Goal: Transaction & Acquisition: Purchase product/service

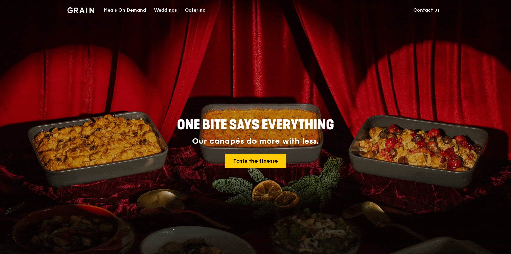
click at [136, 9] on div "Meals On Demand" at bounding box center [125, 10] width 42 height 20
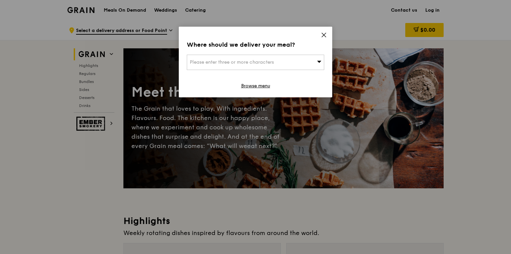
click at [244, 63] on span "Please enter three or more characters" at bounding box center [232, 62] width 84 height 6
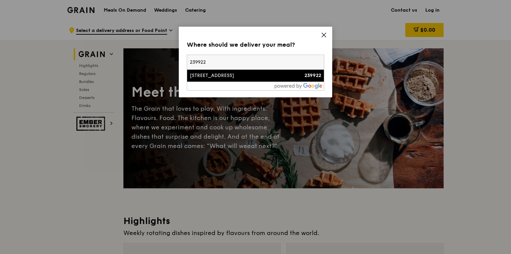
type input "239922"
click at [237, 74] on div "[STREET_ADDRESS]" at bounding box center [239, 75] width 99 height 7
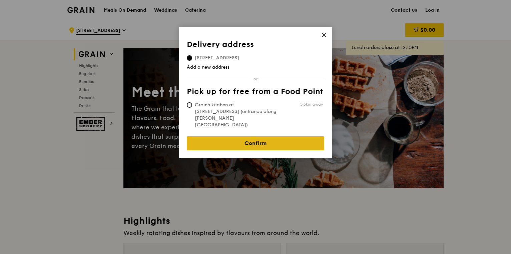
click at [255, 136] on link "Confirm" at bounding box center [255, 143] width 137 height 14
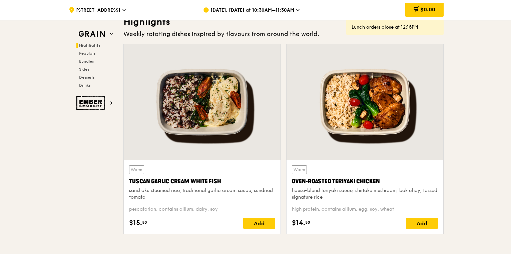
scroll to position [214, 0]
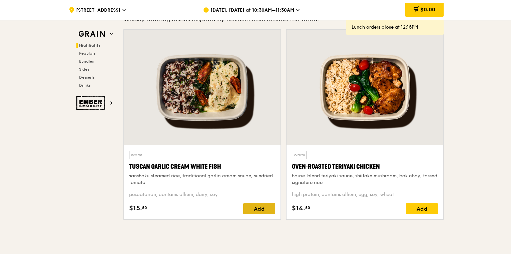
click at [264, 209] on div "Add" at bounding box center [259, 208] width 32 height 11
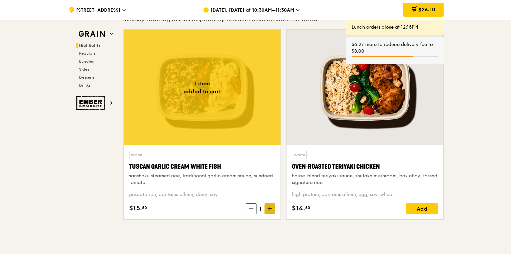
click at [268, 205] on span at bounding box center [270, 208] width 11 height 11
click at [269, 205] on span at bounding box center [270, 208] width 11 height 11
click at [416, 207] on div "Add" at bounding box center [422, 208] width 32 height 11
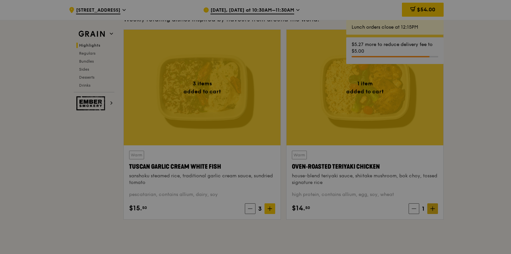
click at [436, 207] on div at bounding box center [255, 127] width 511 height 254
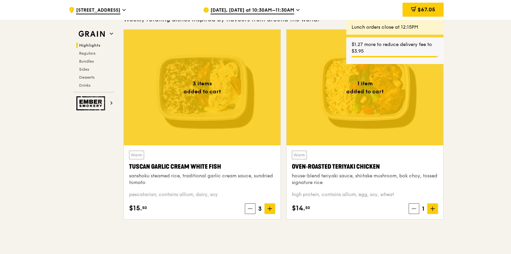
click at [434, 209] on icon at bounding box center [433, 209] width 4 height 0
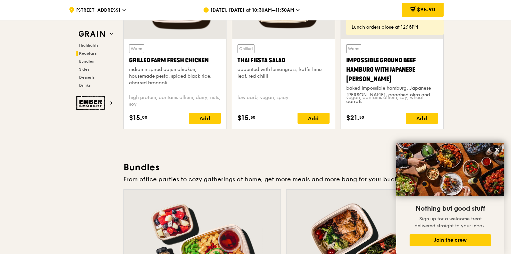
scroll to position [747, 0]
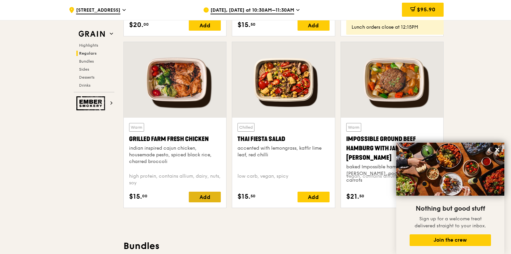
click at [206, 199] on div "Add" at bounding box center [205, 197] width 32 height 11
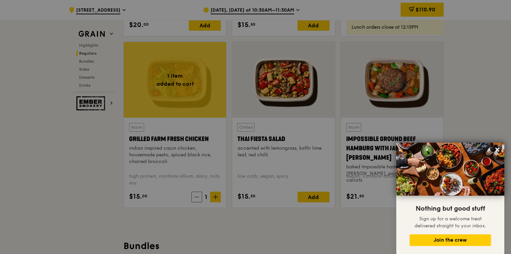
click at [217, 197] on div at bounding box center [255, 127] width 511 height 254
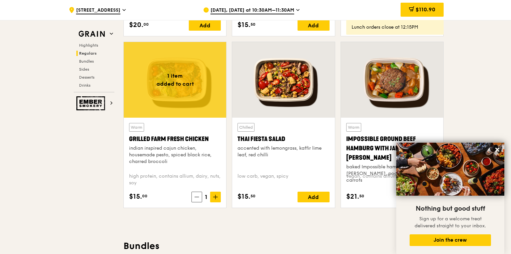
click at [217, 197] on icon at bounding box center [215, 197] width 5 height 5
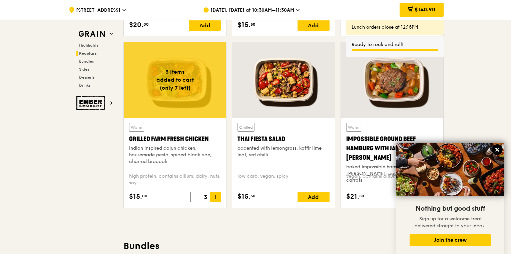
click at [496, 150] on icon at bounding box center [497, 150] width 6 height 6
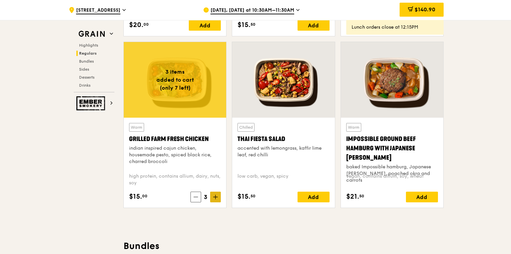
click at [215, 198] on icon at bounding box center [215, 197] width 5 height 5
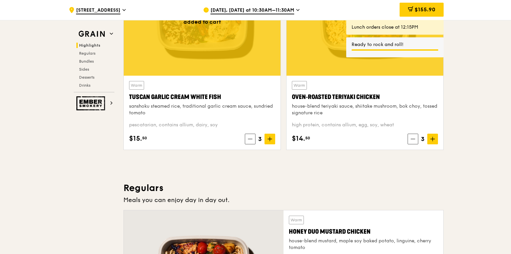
scroll to position [187, 0]
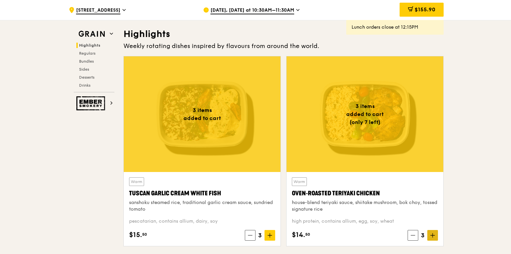
click at [436, 235] on span at bounding box center [432, 235] width 11 height 11
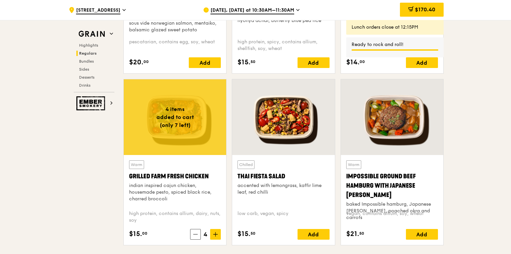
scroll to position [721, 0]
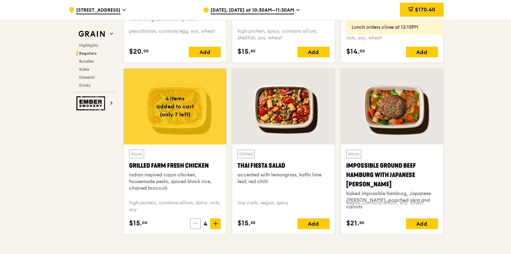
click at [193, 223] on span at bounding box center [195, 224] width 11 height 11
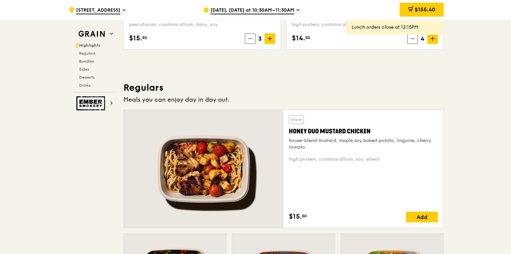
scroll to position [427, 0]
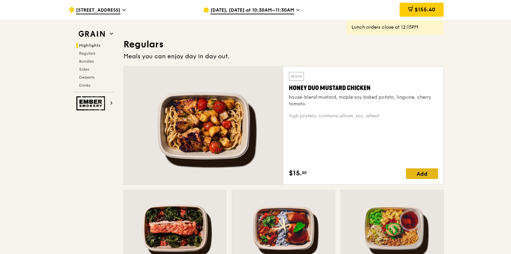
click at [431, 174] on div "Add" at bounding box center [422, 173] width 32 height 11
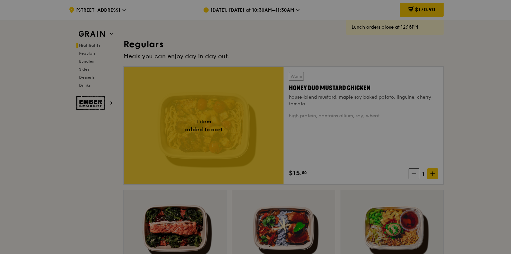
click at [431, 174] on div at bounding box center [255, 127] width 511 height 254
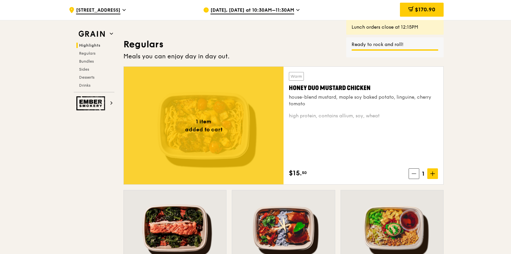
click at [431, 174] on icon at bounding box center [432, 173] width 5 height 5
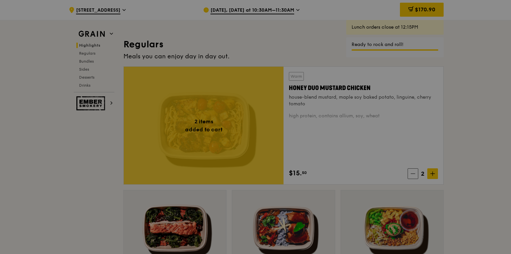
click at [431, 174] on div at bounding box center [255, 127] width 511 height 254
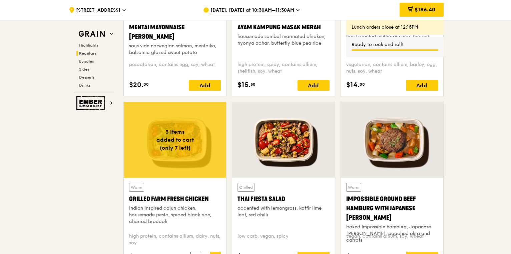
scroll to position [747, 0]
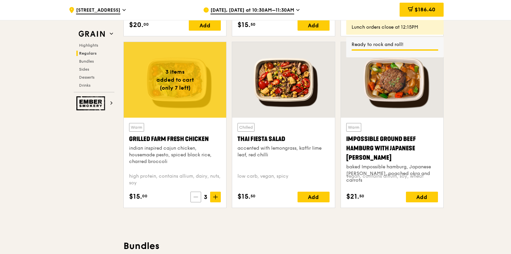
click at [199, 196] on span at bounding box center [195, 197] width 11 height 11
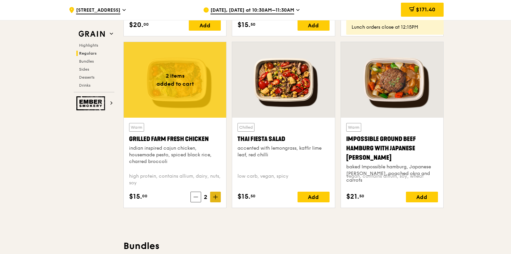
click at [214, 197] on icon at bounding box center [216, 197] width 4 height 0
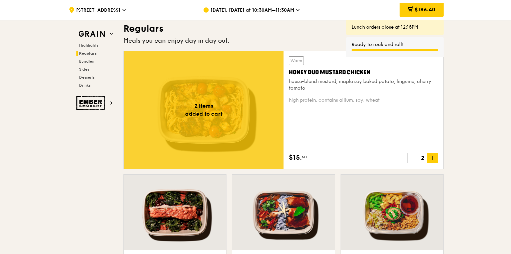
scroll to position [427, 0]
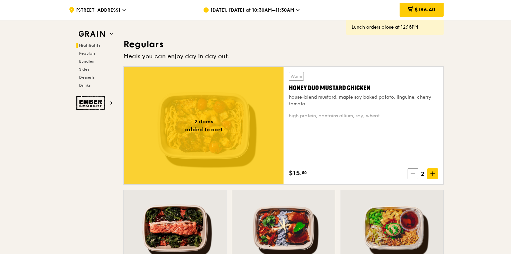
click at [414, 174] on icon at bounding box center [413, 173] width 5 height 5
click at [414, 174] on icon at bounding box center [414, 173] width 5 height 5
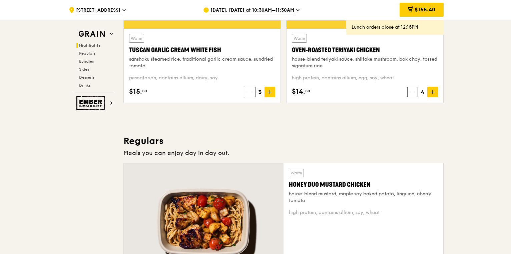
scroll to position [240, 0]
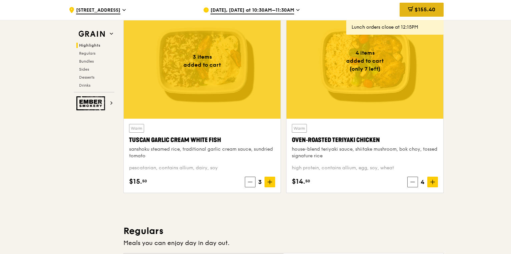
click at [415, 10] on span "$155.40" at bounding box center [425, 9] width 21 height 6
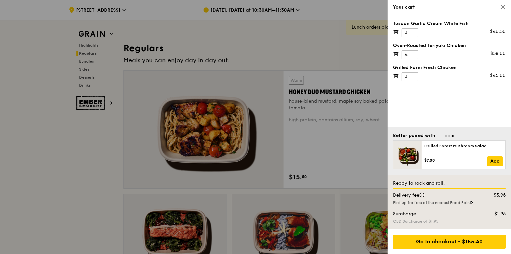
scroll to position [480, 0]
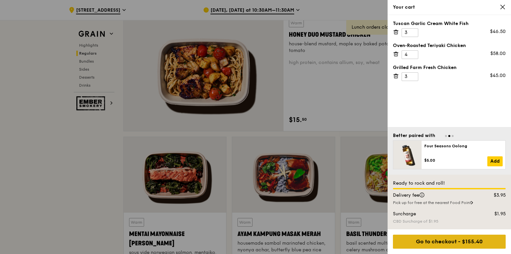
click at [470, 244] on div "Go to checkout - $155.40" at bounding box center [449, 242] width 113 height 14
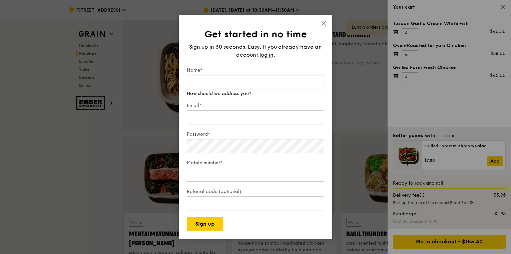
click at [275, 85] on input "Name*" at bounding box center [255, 82] width 137 height 14
type input "Rosedah"
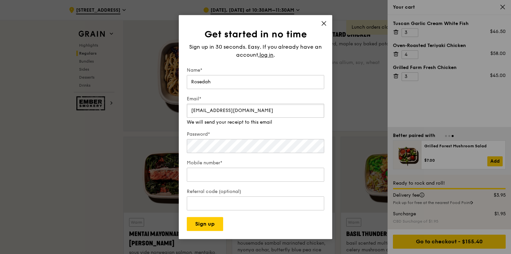
type input "[EMAIL_ADDRESS][DOMAIN_NAME]"
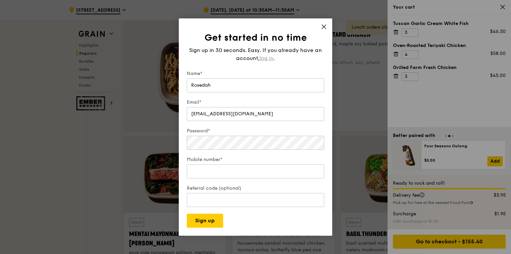
click at [269, 55] on span "log in" at bounding box center [267, 58] width 14 height 8
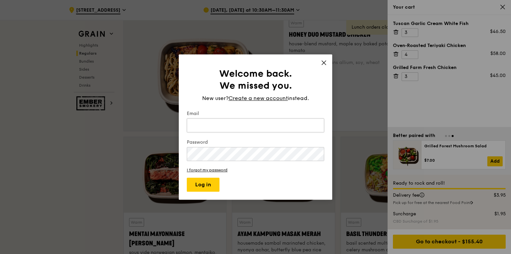
click at [241, 128] on input "Email" at bounding box center [255, 125] width 137 height 14
type input "[EMAIL_ADDRESS][DOMAIN_NAME]"
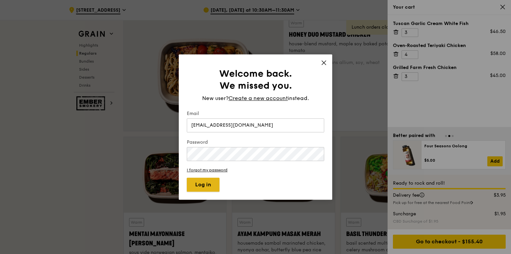
click at [201, 188] on button "Log in" at bounding box center [203, 185] width 33 height 14
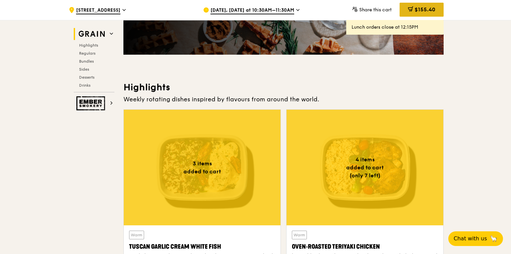
click at [430, 7] on span "$155.40" at bounding box center [425, 9] width 21 height 6
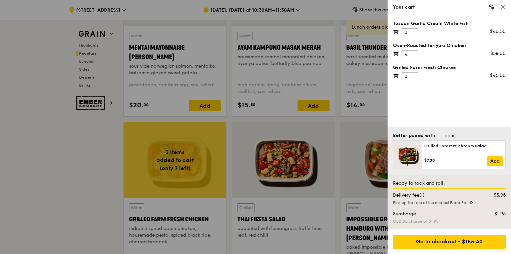
scroll to position [667, 0]
click at [443, 245] on div "Go to checkout - $155.40" at bounding box center [449, 242] width 113 height 14
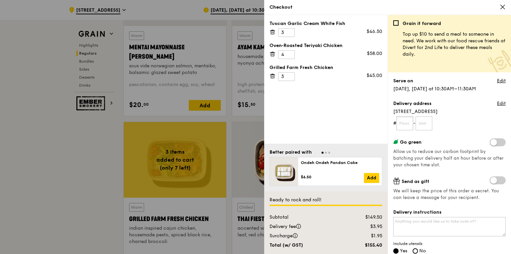
click at [405, 124] on input "text" at bounding box center [404, 123] width 17 height 14
type input "0"
type input "04"
type input "01"
click at [463, 229] on textarea "Delivery instructions" at bounding box center [449, 226] width 112 height 19
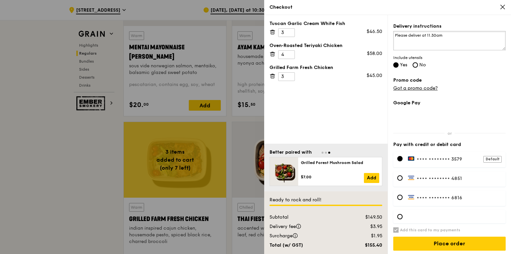
scroll to position [188, 0]
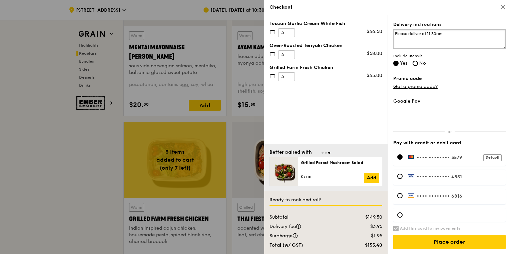
type textarea "Please deliver at 11.30am"
drag, startPoint x: 457, startPoint y: 178, endPoint x: 472, endPoint y: 177, distance: 15.4
click at [472, 177] on label "•••• •••• •••• 4851" at bounding box center [455, 177] width 94 height 6
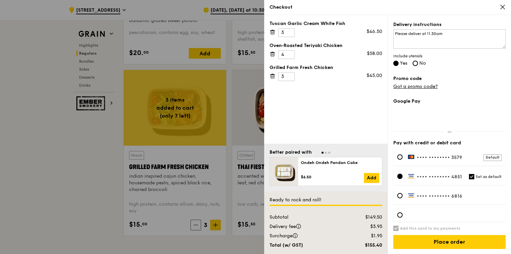
scroll to position [721, 0]
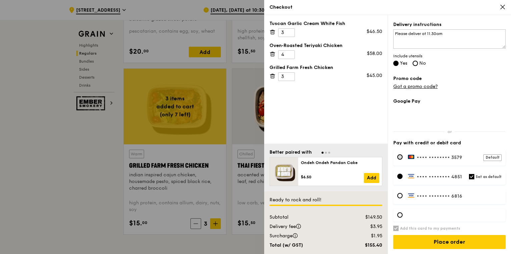
click at [399, 156] on div at bounding box center [399, 156] width 5 height 5
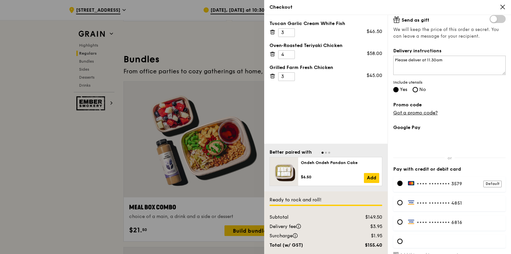
scroll to position [188, 0]
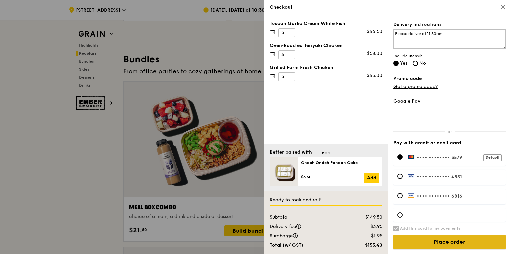
click at [457, 243] on input "Place order" at bounding box center [449, 242] width 112 height 14
